Goal: Navigation & Orientation: Go to known website

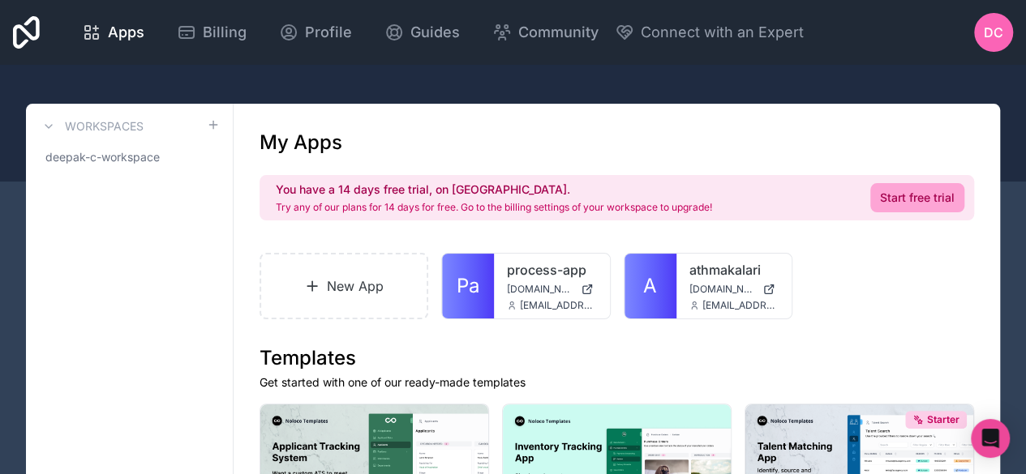
click at [545, 289] on span "process-app.noloco.co" at bounding box center [540, 289] width 66 height 13
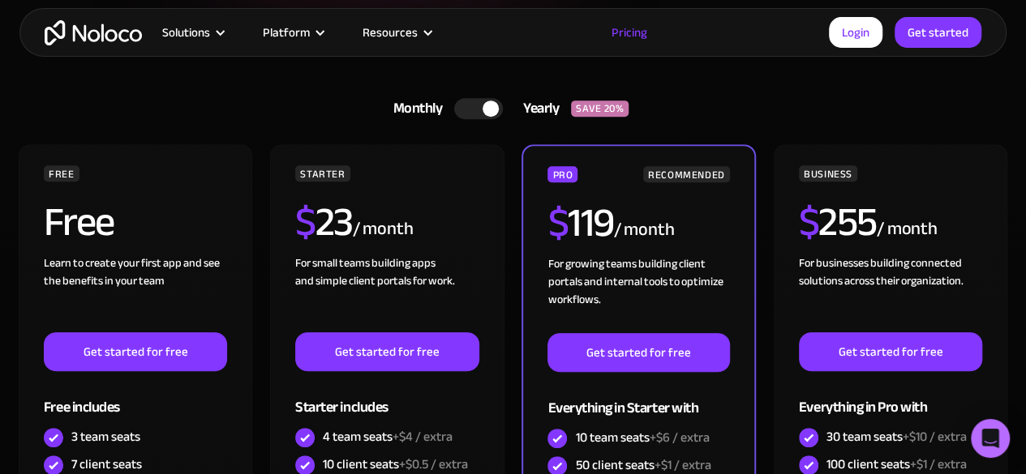
click at [472, 105] on div at bounding box center [478, 108] width 49 height 21
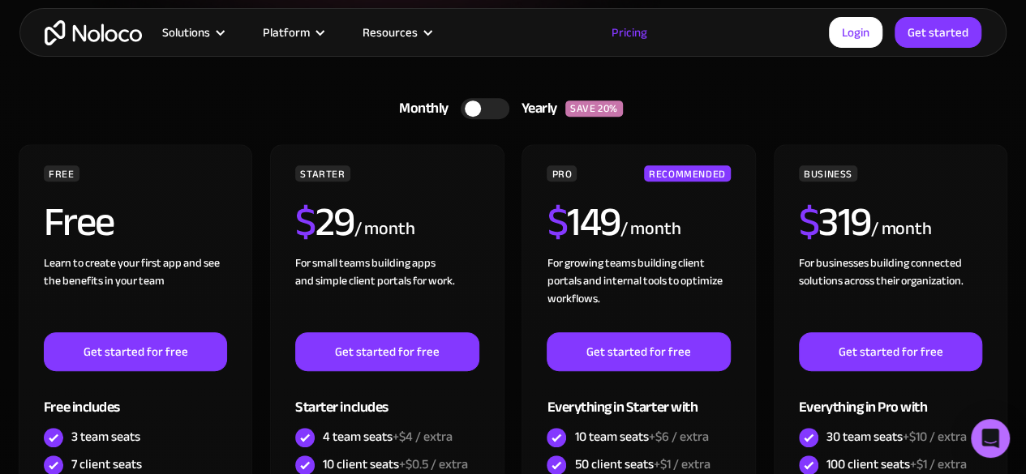
click at [313, 97] on div "Monthly Yearly SAVE 20% Monthly Yearly SAVE 20%" at bounding box center [512, 108] width 993 height 39
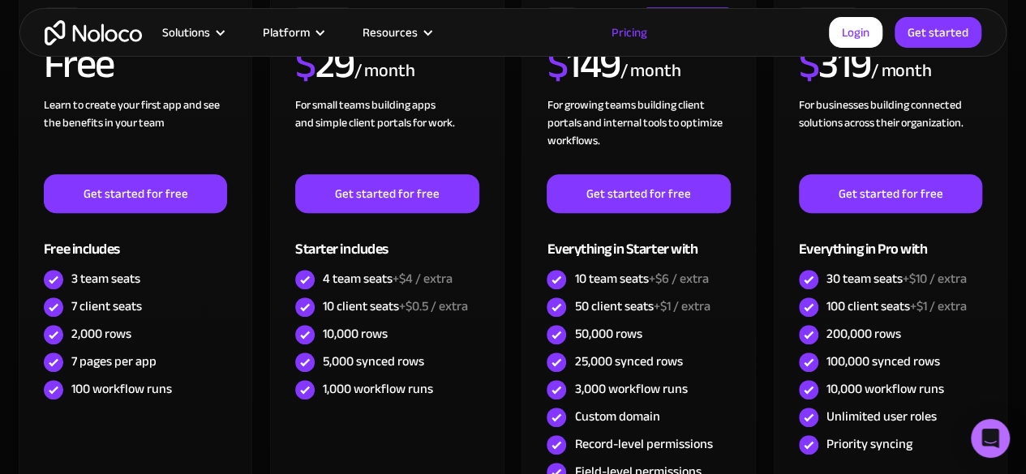
scroll to position [336, 0]
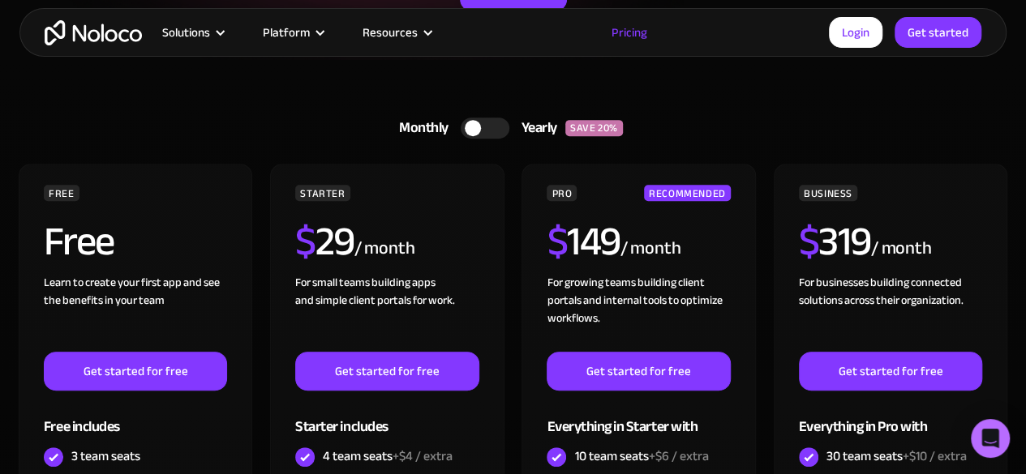
click at [490, 121] on div at bounding box center [485, 128] width 49 height 21
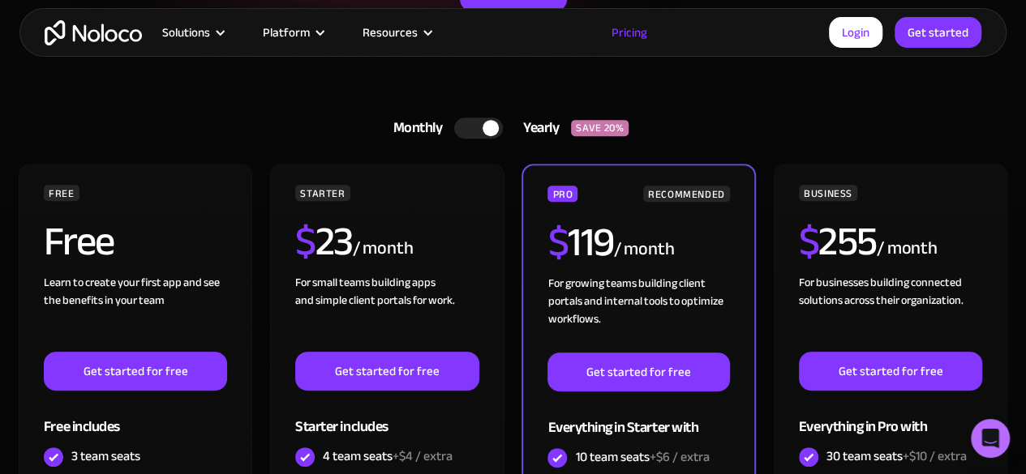
click at [490, 121] on div at bounding box center [490, 128] width 16 height 16
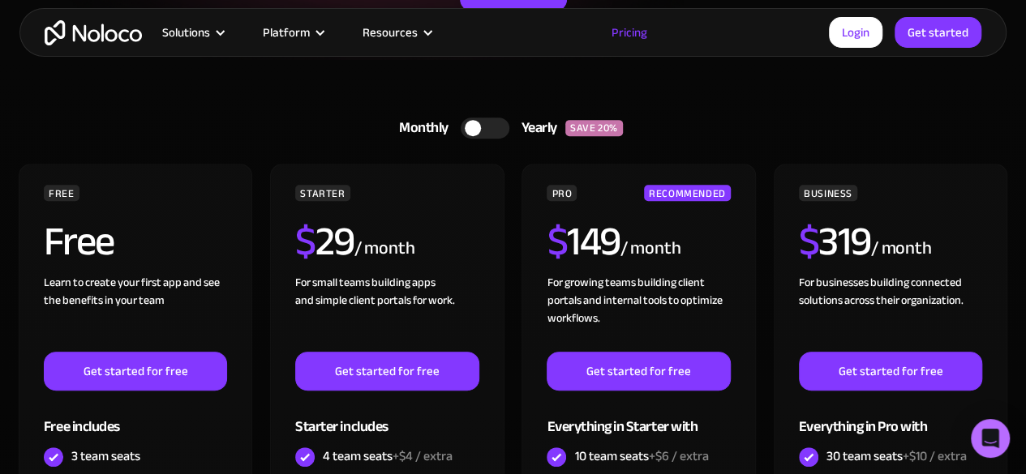
click at [256, 62] on div "Solutions Use Cases Business Types Project Management Keep track of customers, …" at bounding box center [513, 32] width 1026 height 65
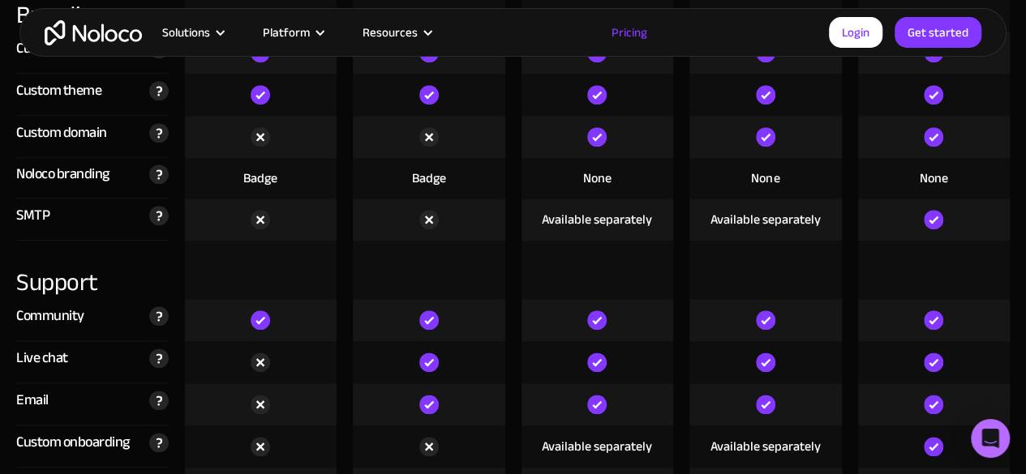
scroll to position [3895, 0]
click at [508, 139] on div at bounding box center [429, 136] width 169 height 42
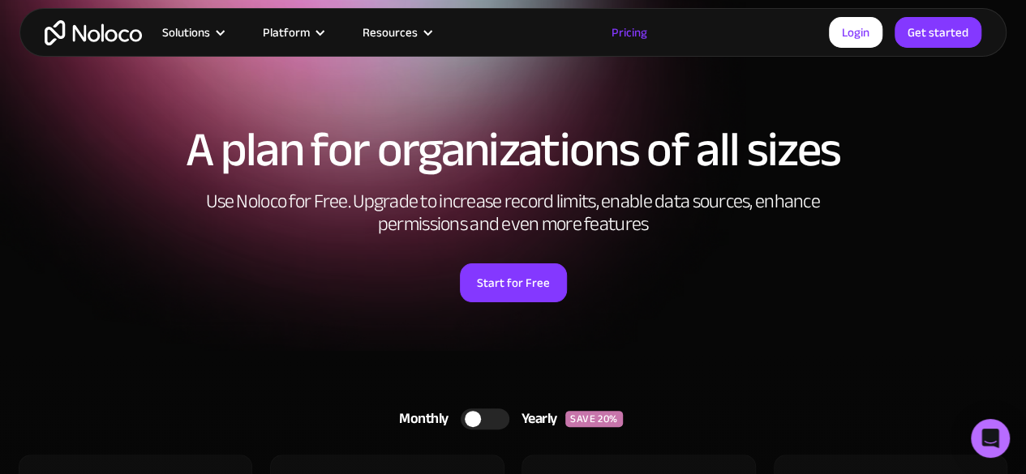
scroll to position [0, 0]
